Goal: Find specific page/section: Find specific page/section

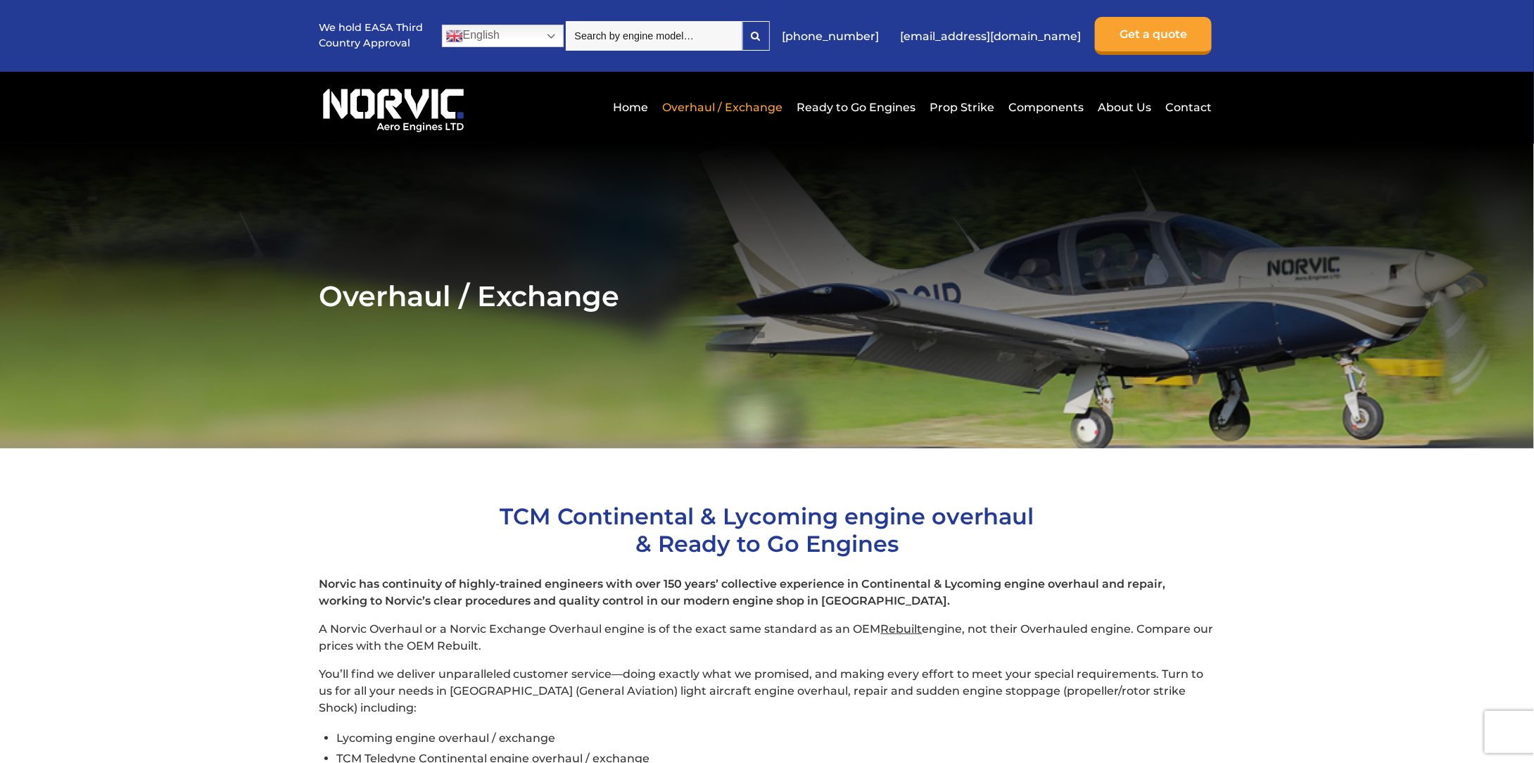
click at [684, 37] on input "search" at bounding box center [654, 36] width 177 height 30
click at [549, 36] on link "English" at bounding box center [503, 36] width 122 height 23
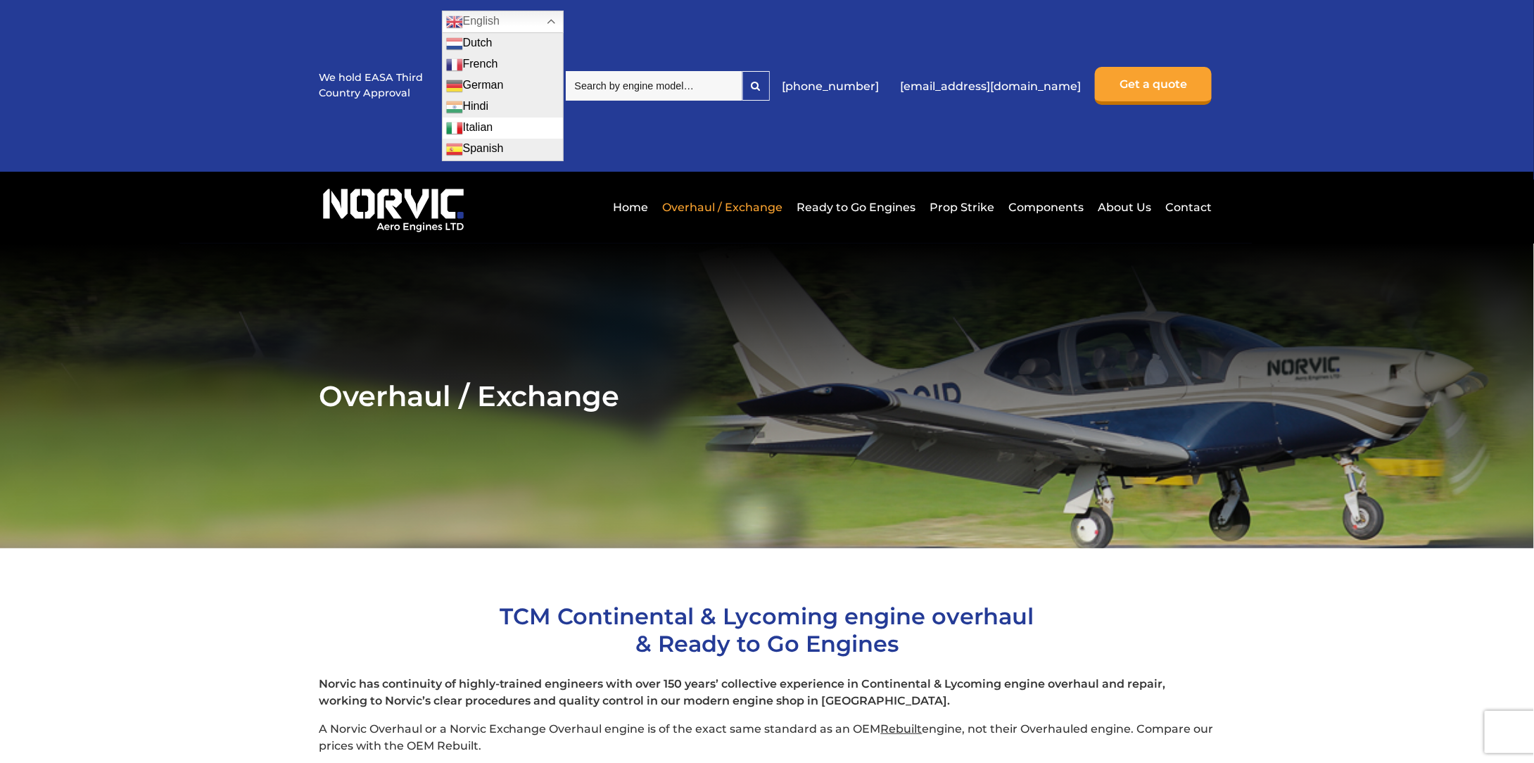
click at [479, 122] on link "Italian" at bounding box center [503, 128] width 120 height 21
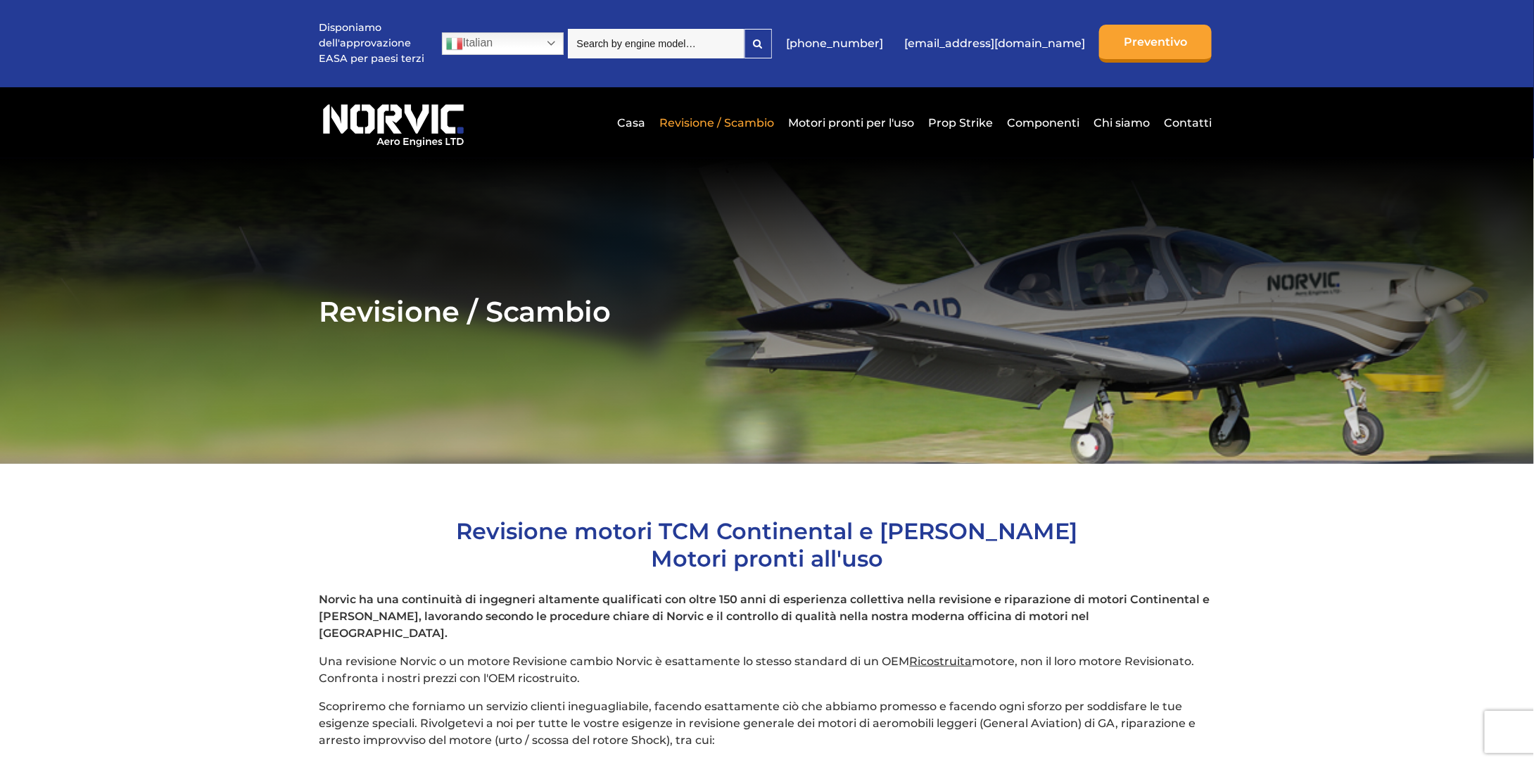
click at [674, 45] on input "search" at bounding box center [656, 44] width 177 height 30
click at [695, 42] on input "Lycomin" at bounding box center [656, 44] width 177 height 30
type input "[PERSON_NAME] IO 360 A1 B6"
click at [763, 39] on icon at bounding box center [758, 44] width 9 height 10
click at [745, 47] on input "[PERSON_NAME] IO 360 A1 B6" at bounding box center [656, 44] width 177 height 30
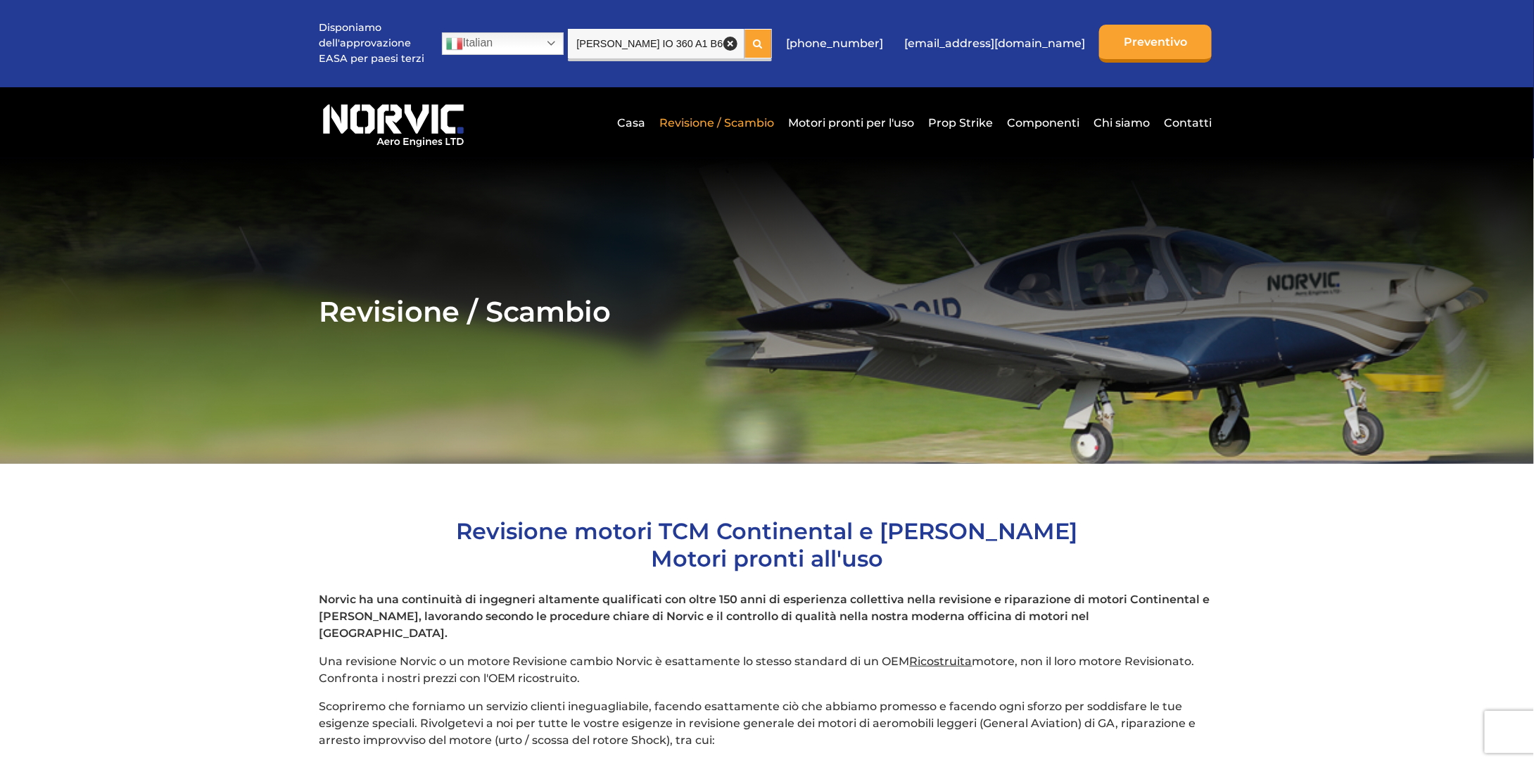
click at [763, 40] on icon at bounding box center [758, 44] width 9 height 10
click at [763, 46] on icon at bounding box center [758, 44] width 9 height 10
